Goal: Information Seeking & Learning: Check status

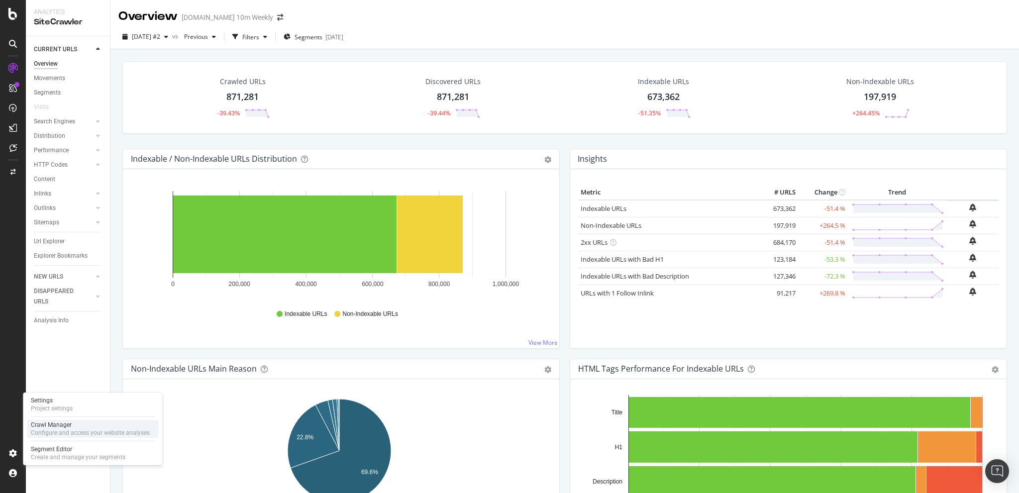
click at [55, 430] on div "Configure and access your website analyses" at bounding box center [90, 433] width 119 height 8
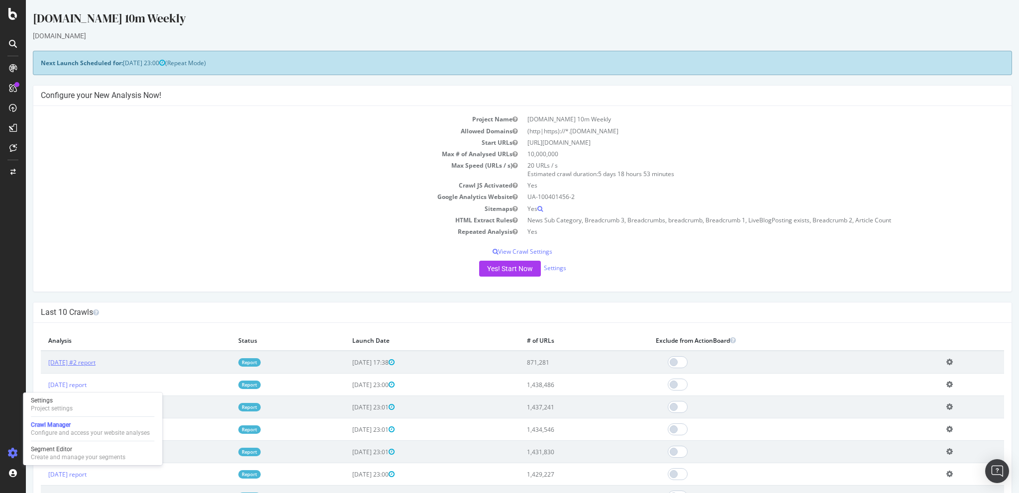
click at [96, 358] on link "[DATE] #2 report" at bounding box center [71, 362] width 47 height 8
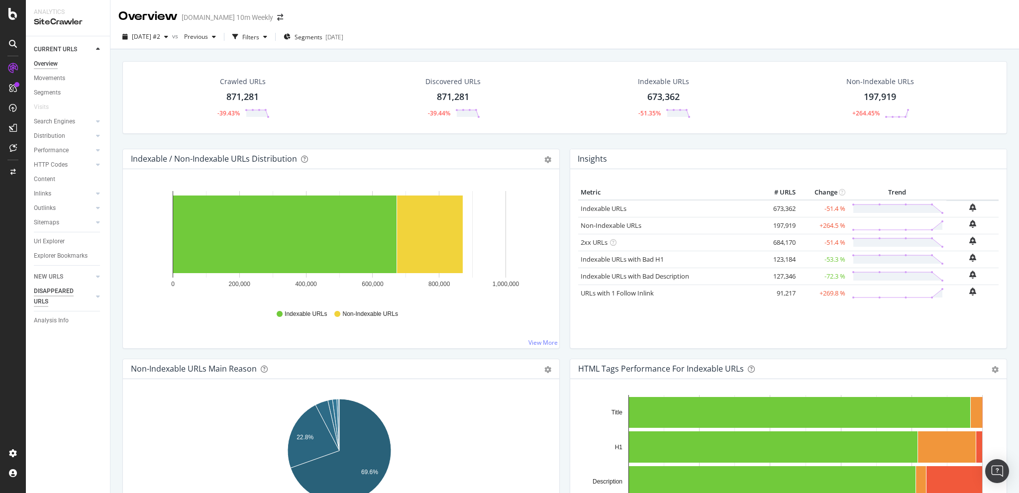
click at [46, 291] on div "DISAPPEARED URLS" at bounding box center [59, 296] width 50 height 21
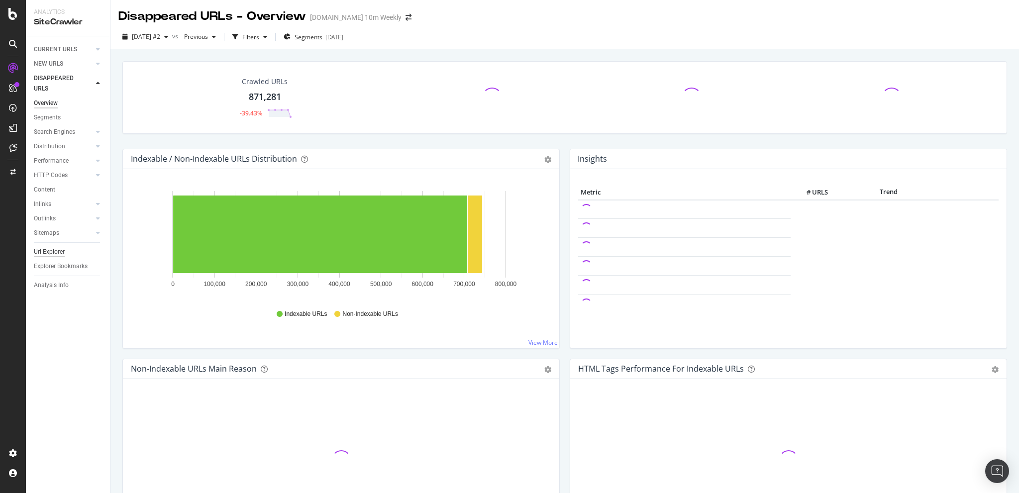
click at [58, 253] on div "Url Explorer" at bounding box center [49, 252] width 31 height 10
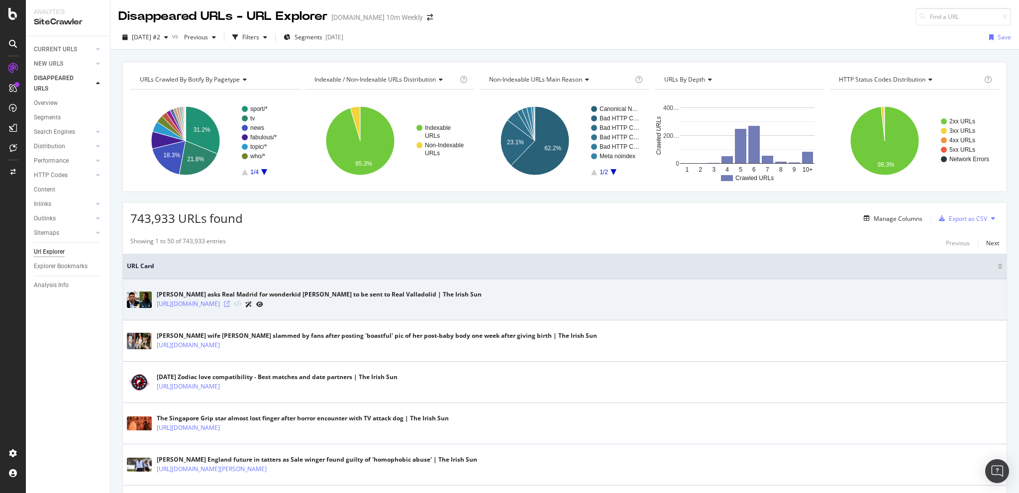
click at [230, 304] on icon at bounding box center [227, 304] width 6 height 6
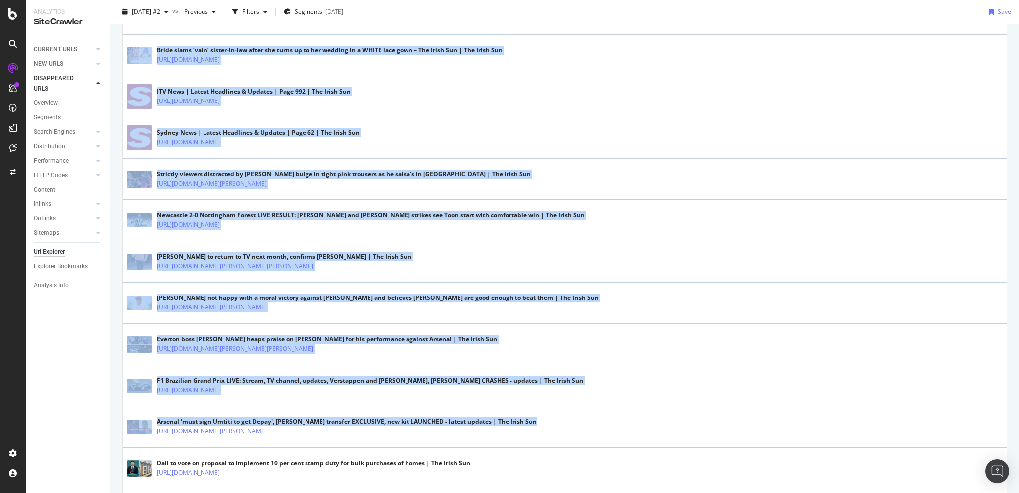
scroll to position [1655, 0]
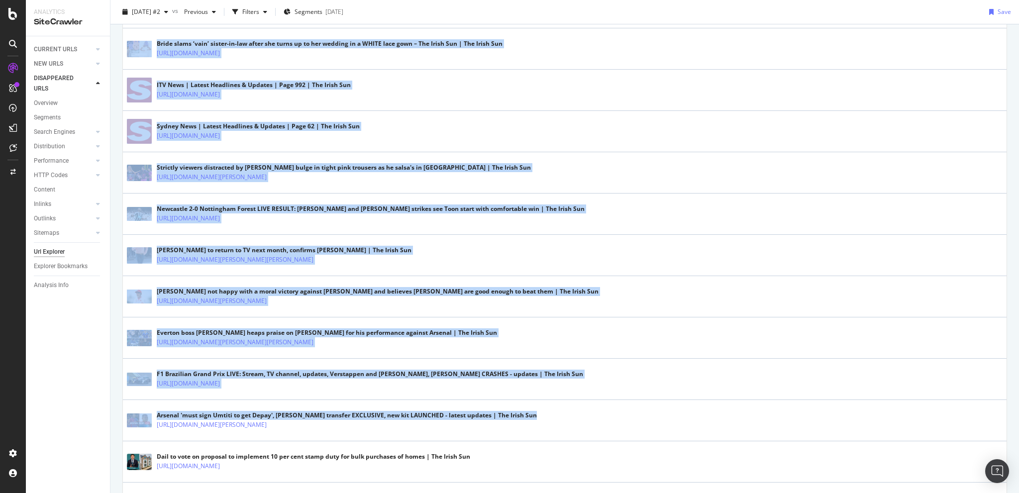
drag, startPoint x: 1018, startPoint y: 139, endPoint x: 999, endPoint y: 408, distance: 269.8
click at [999, 408] on div "Disappeared URLs - URL Explorer [DOMAIN_NAME] 10m Weekly [DATE] #2 vs Previous …" at bounding box center [564, 246] width 908 height 493
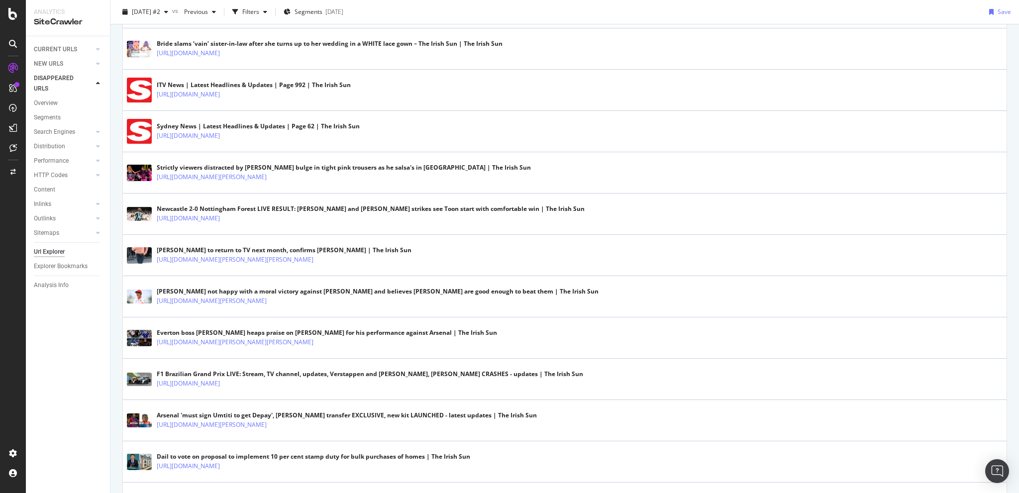
click at [70, 349] on div "CURRENT URLS Overview Movements Segments Visits Search Engines Top Charts Segme…" at bounding box center [68, 264] width 84 height 457
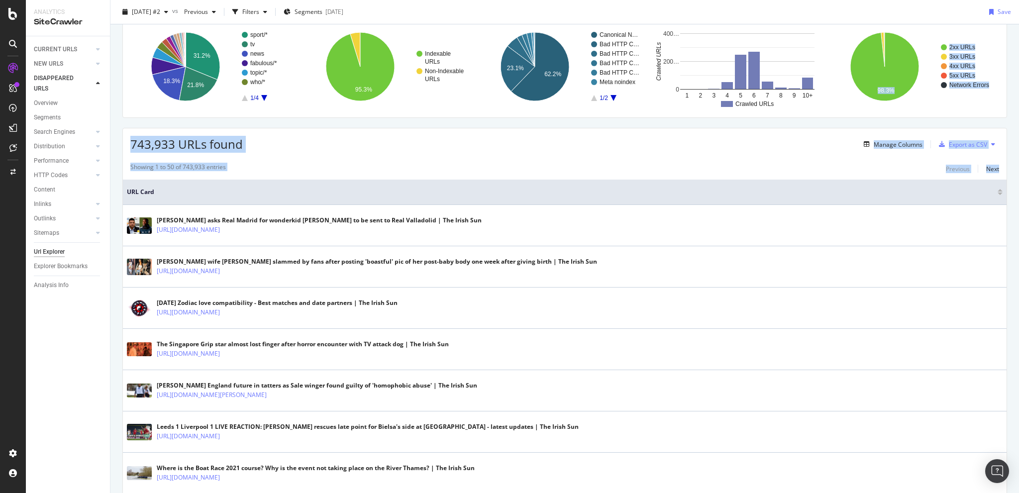
scroll to position [0, 0]
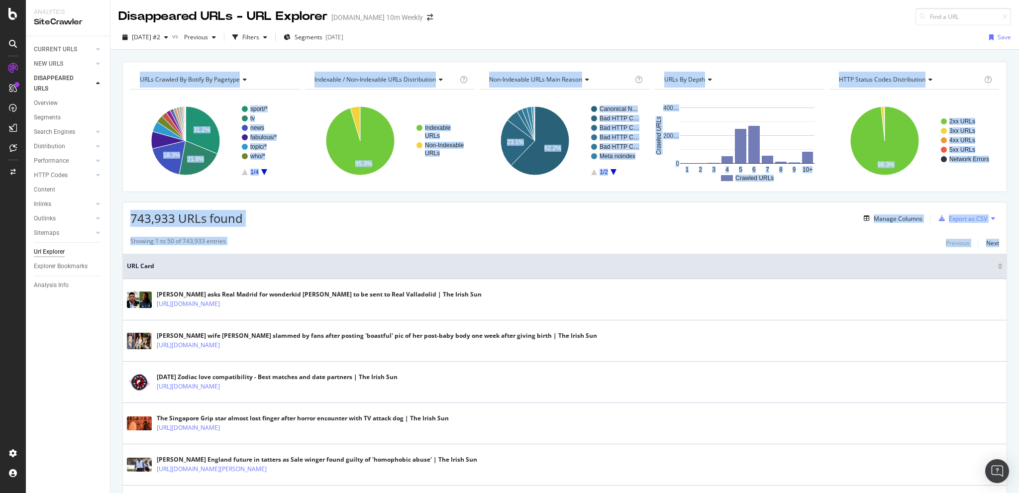
drag, startPoint x: 1018, startPoint y: 364, endPoint x: 1018, endPoint y: 25, distance: 338.8
click at [1018, 25] on div "Disappeared URLs - URL Explorer [DOMAIN_NAME] 10m Weekly [DATE] #2 vs Previous …" at bounding box center [564, 246] width 908 height 493
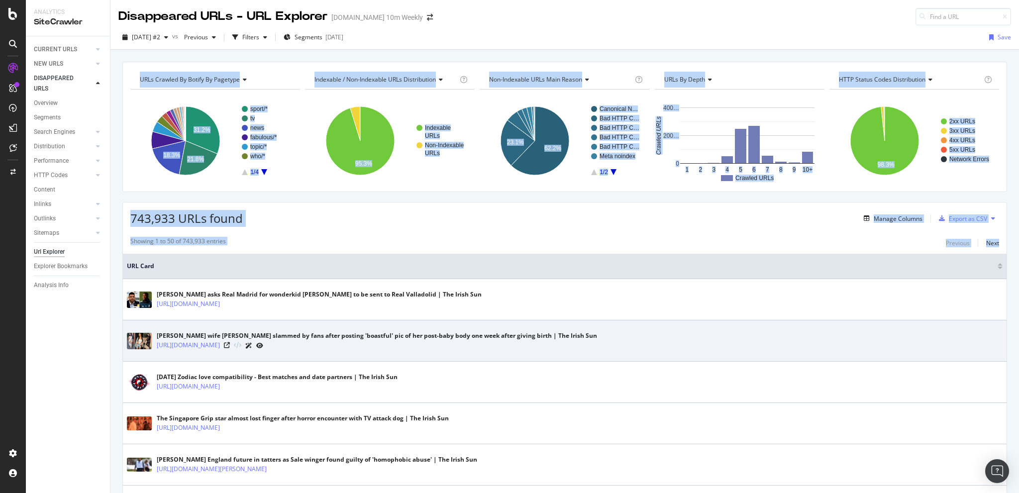
click at [123, 345] on td "[PERSON_NAME] wife [PERSON_NAME] slammed by fans after posting 'boastful' pic o…" at bounding box center [564, 340] width 883 height 41
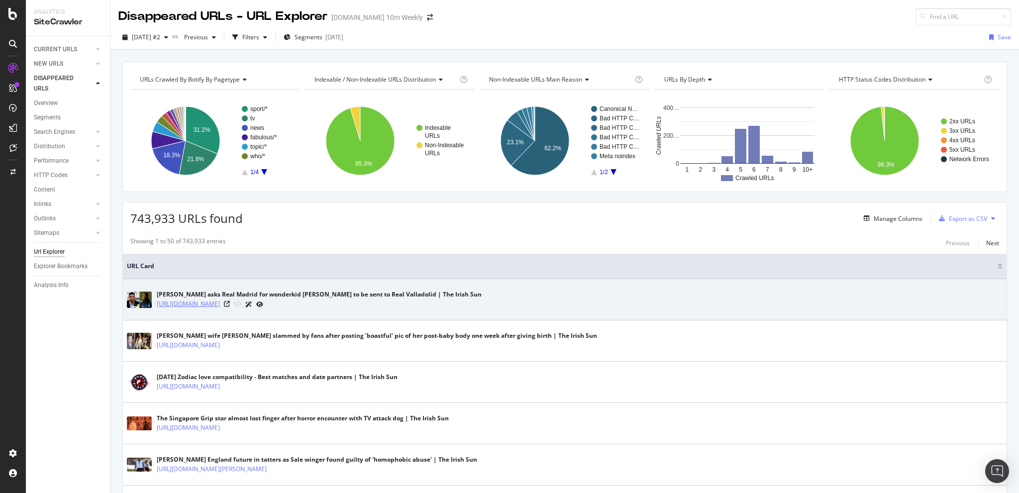
click at [220, 303] on link "[URL][DOMAIN_NAME]" at bounding box center [188, 304] width 63 height 10
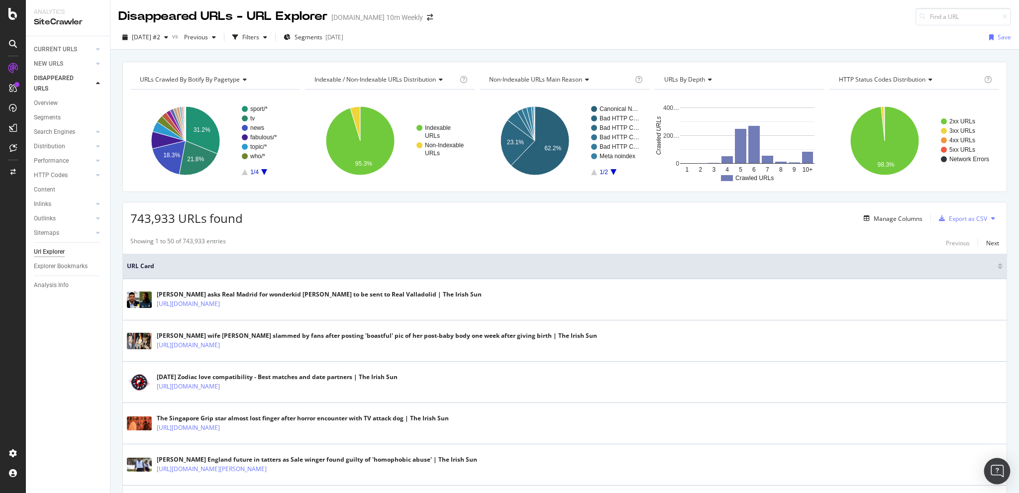
click at [991, 463] on div "Open Intercom Messenger" at bounding box center [997, 471] width 26 height 26
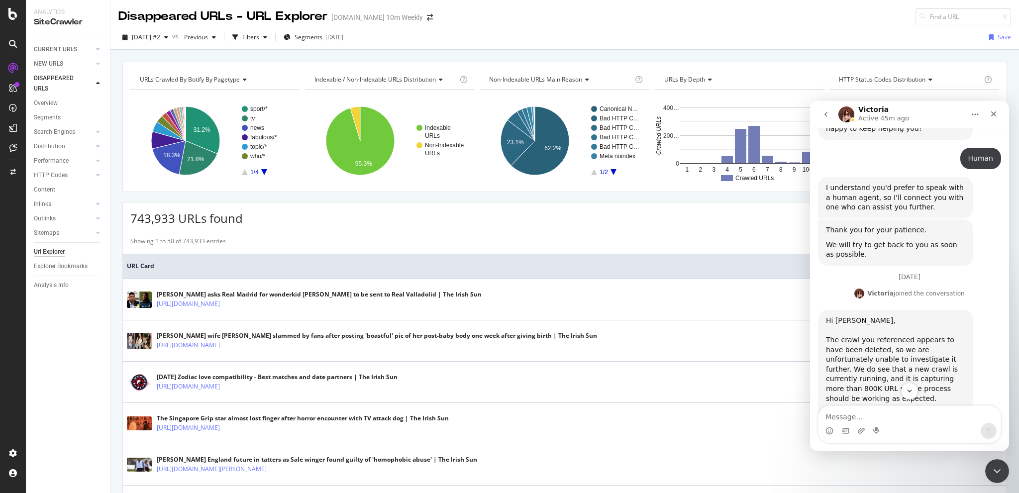
scroll to position [665, 0]
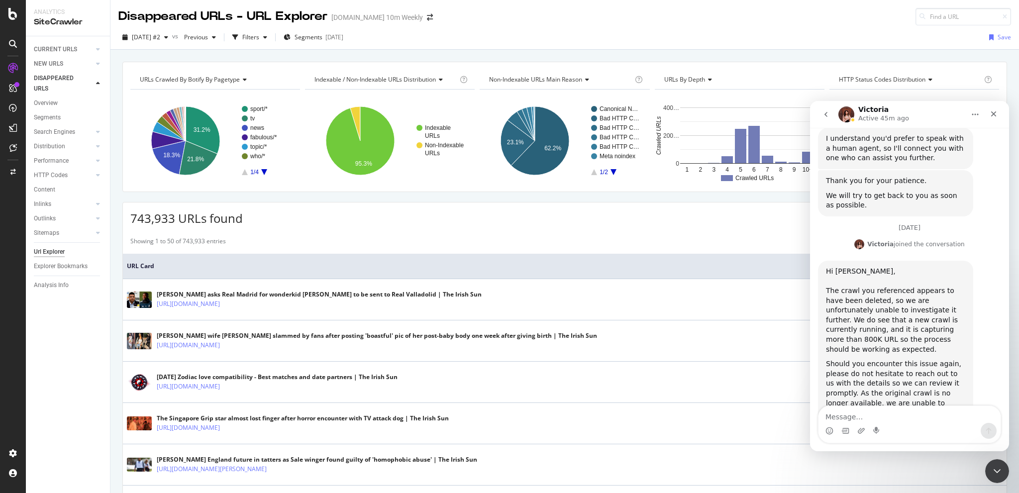
click at [908, 422] on textarea "Message…" at bounding box center [909, 414] width 182 height 17
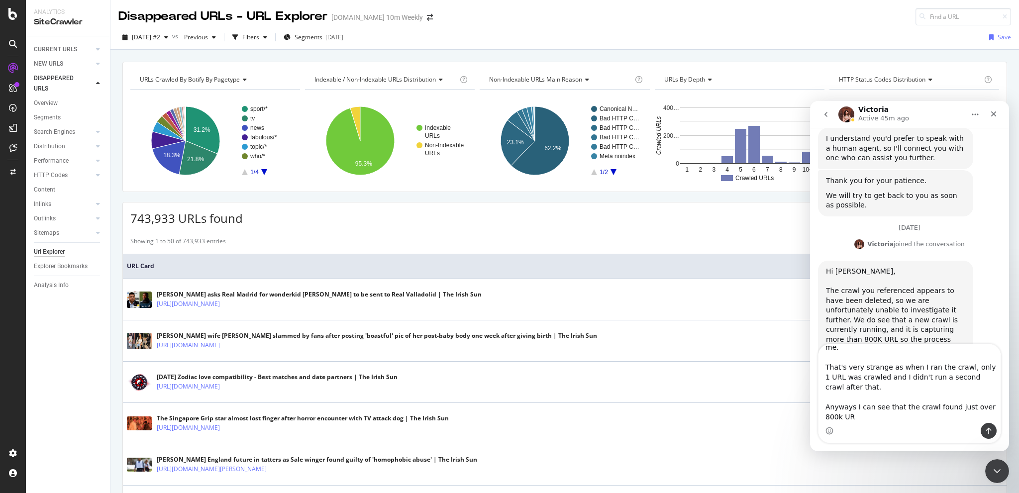
scroll to position [10, 0]
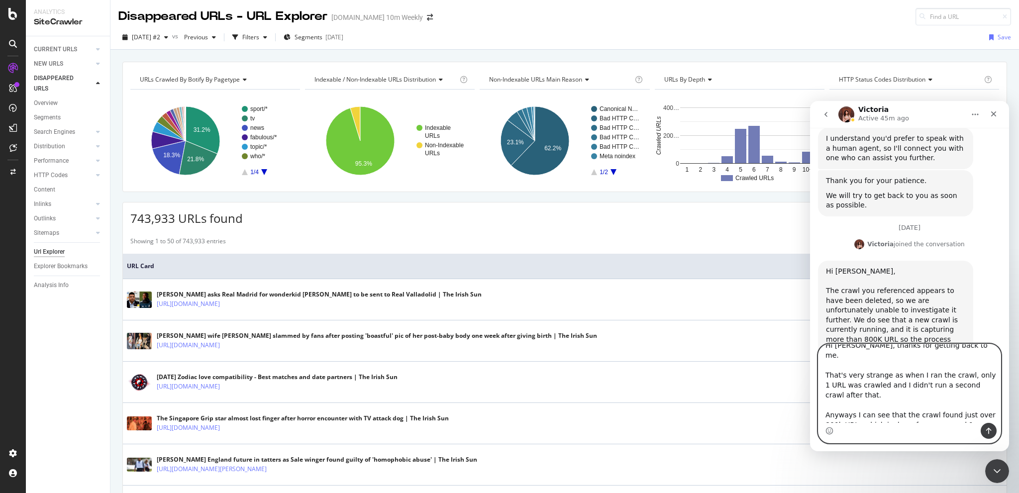
click at [959, 420] on textarea "Hi [PERSON_NAME], thanks for getting back to me. That's very strange as when I …" at bounding box center [909, 383] width 182 height 79
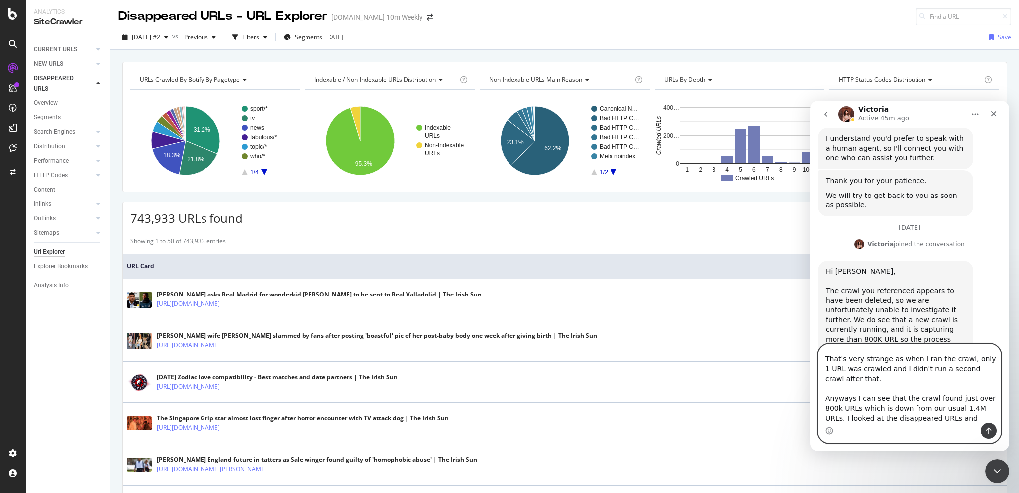
scroll to position [36, 0]
type textarea "Hi [PERSON_NAME], thanks for getting back to me. That's very strange as when I …"
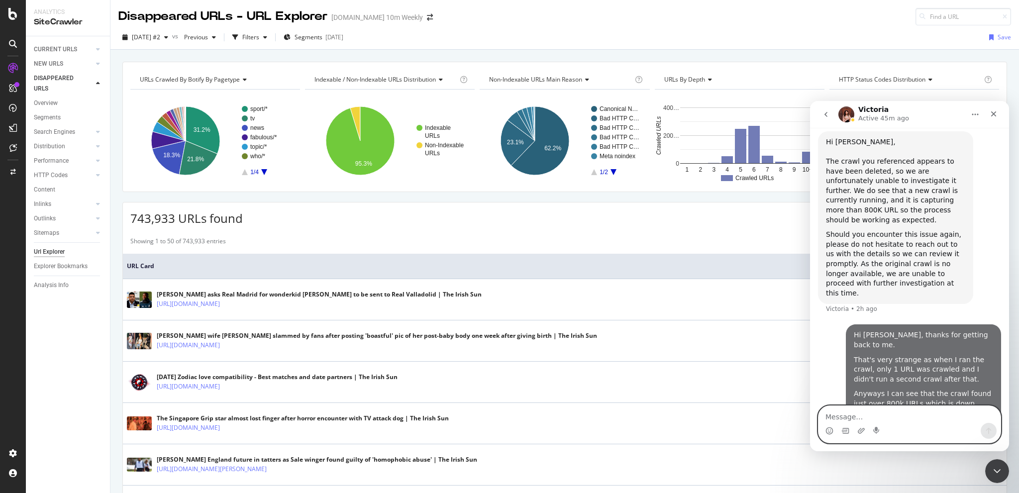
scroll to position [802, 0]
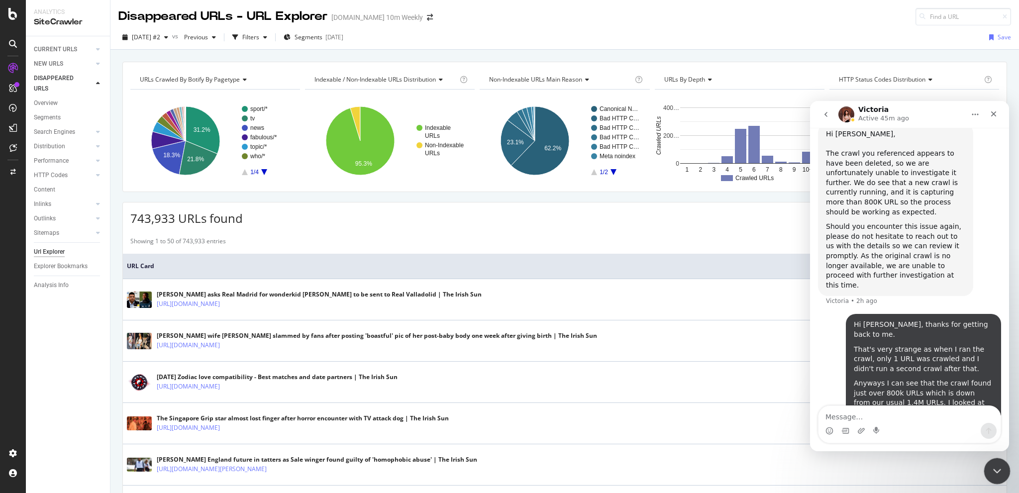
click at [1006, 466] on div "Close Intercom Messenger" at bounding box center [995, 470] width 24 height 24
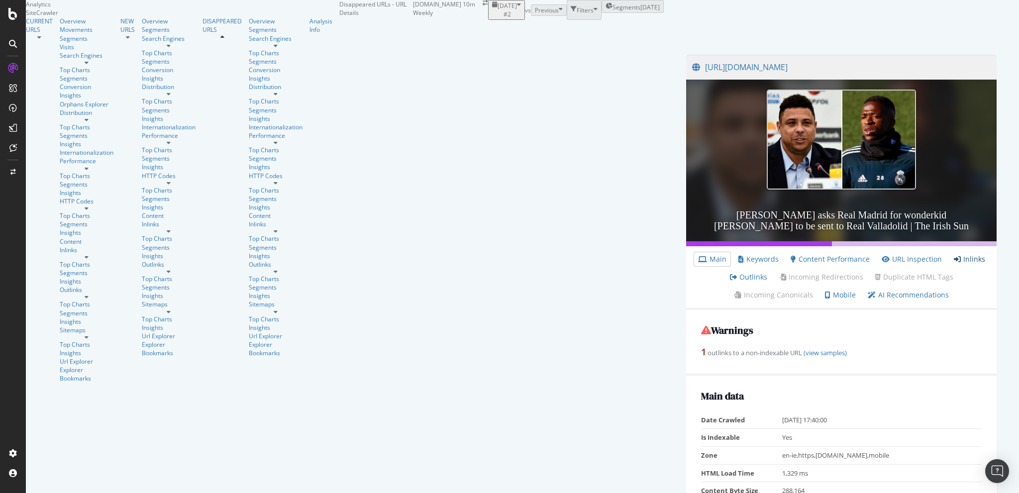
click at [954, 264] on link "Inlinks" at bounding box center [969, 259] width 31 height 10
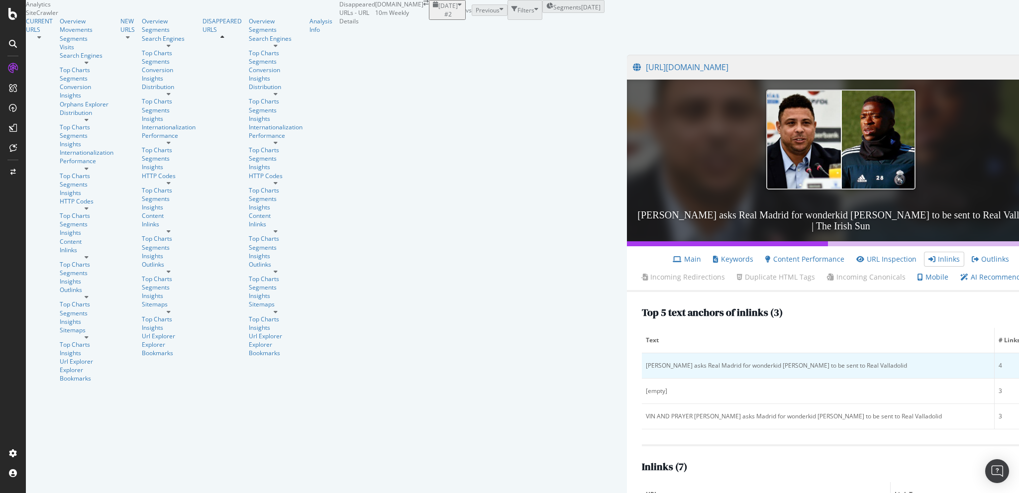
scroll to position [199, 0]
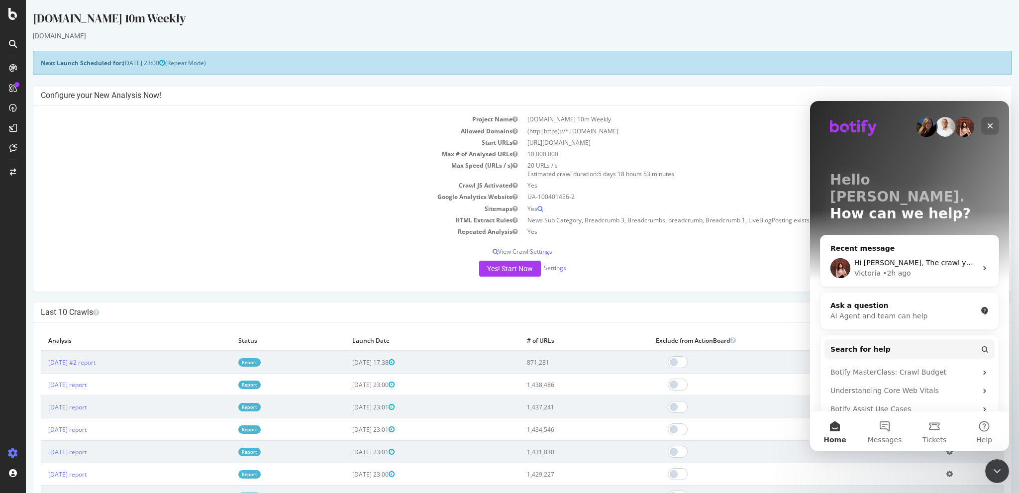
click at [991, 124] on icon "Close" at bounding box center [990, 126] width 8 height 8
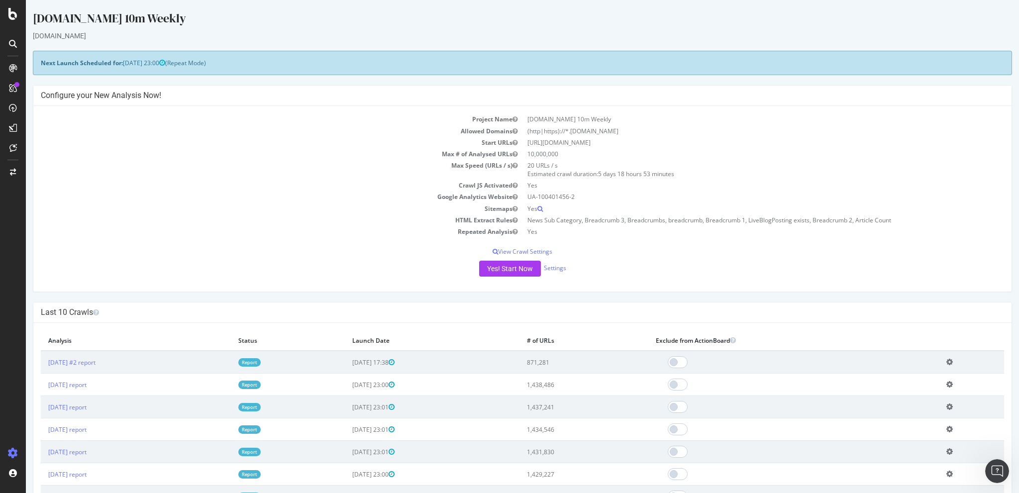
click at [86, 368] on td "[DATE] #2 report" at bounding box center [136, 362] width 190 height 23
click at [88, 365] on td "[DATE] #2 report" at bounding box center [136, 362] width 190 height 23
click at [89, 363] on link "[DATE] #2 report" at bounding box center [71, 362] width 47 height 8
